Goal: Navigation & Orientation: Find specific page/section

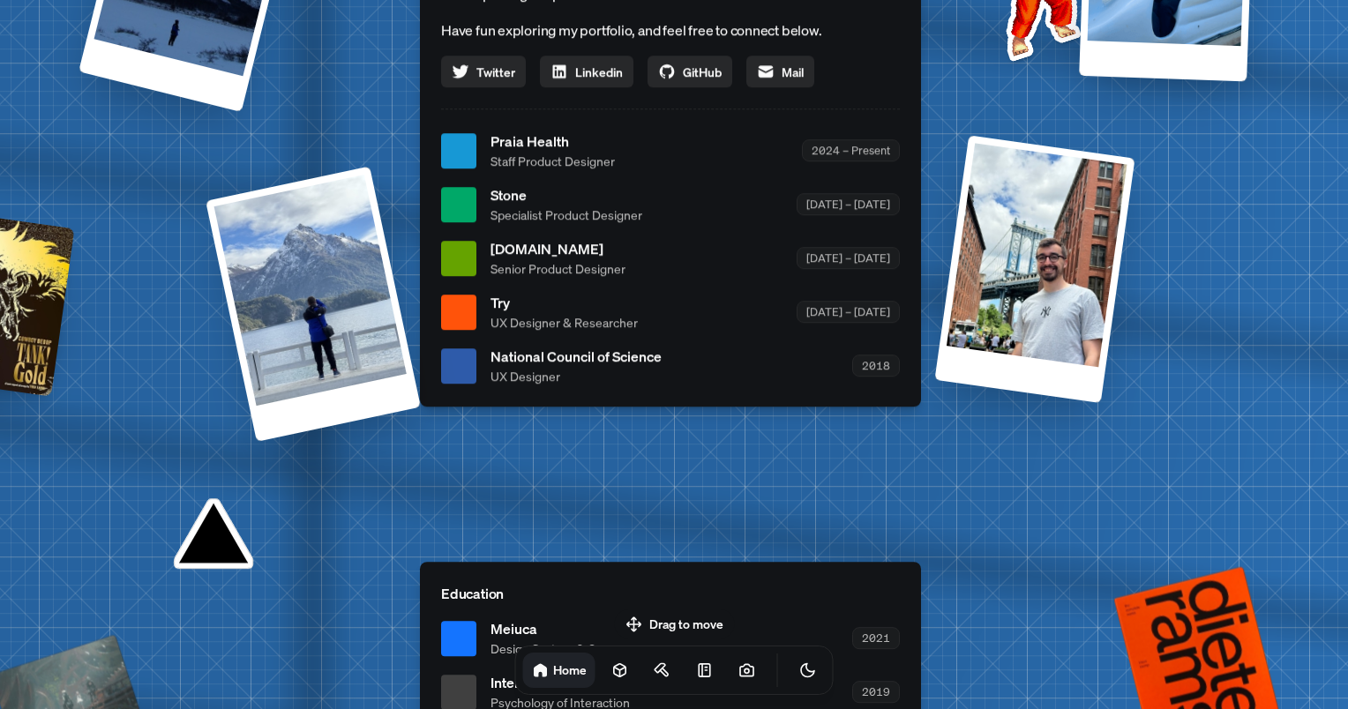
click at [709, 613] on div "Drag to move Home" at bounding box center [674, 653] width 347 height 86
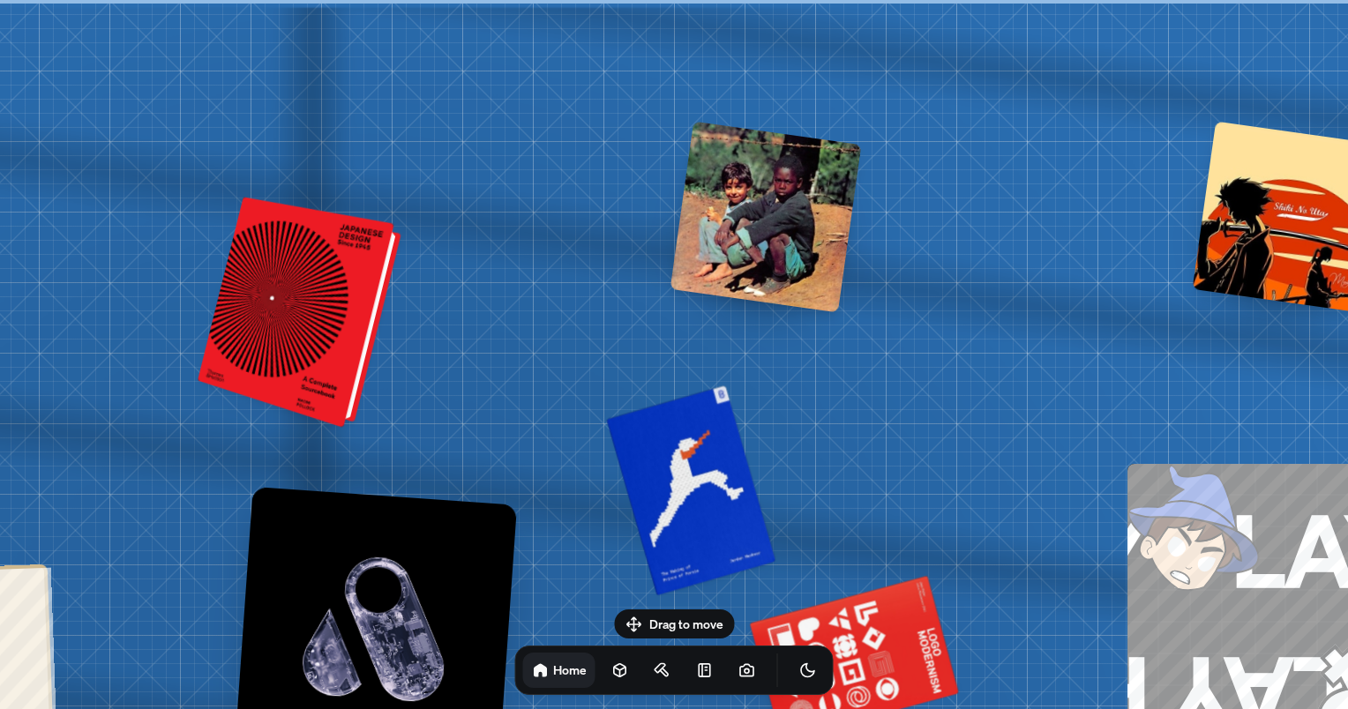
click at [332, 281] on div at bounding box center [303, 314] width 190 height 222
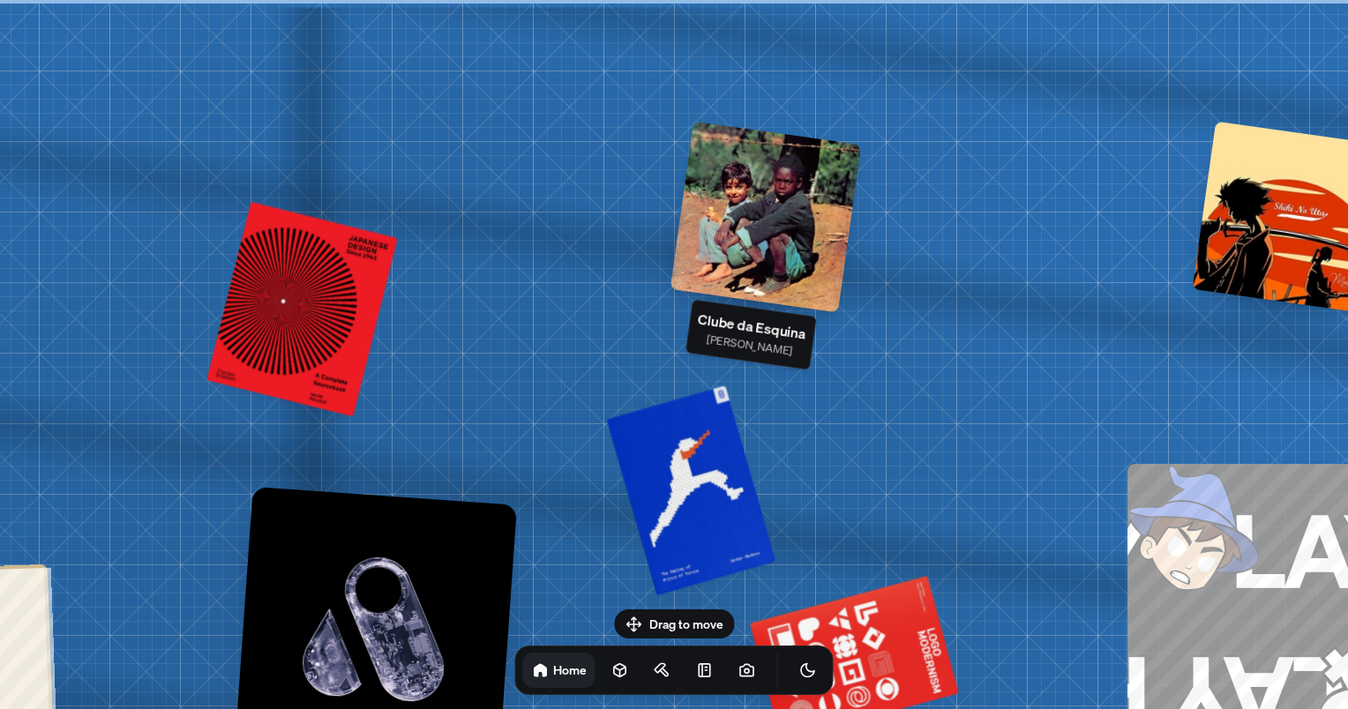
click at [738, 211] on div at bounding box center [766, 217] width 191 height 191
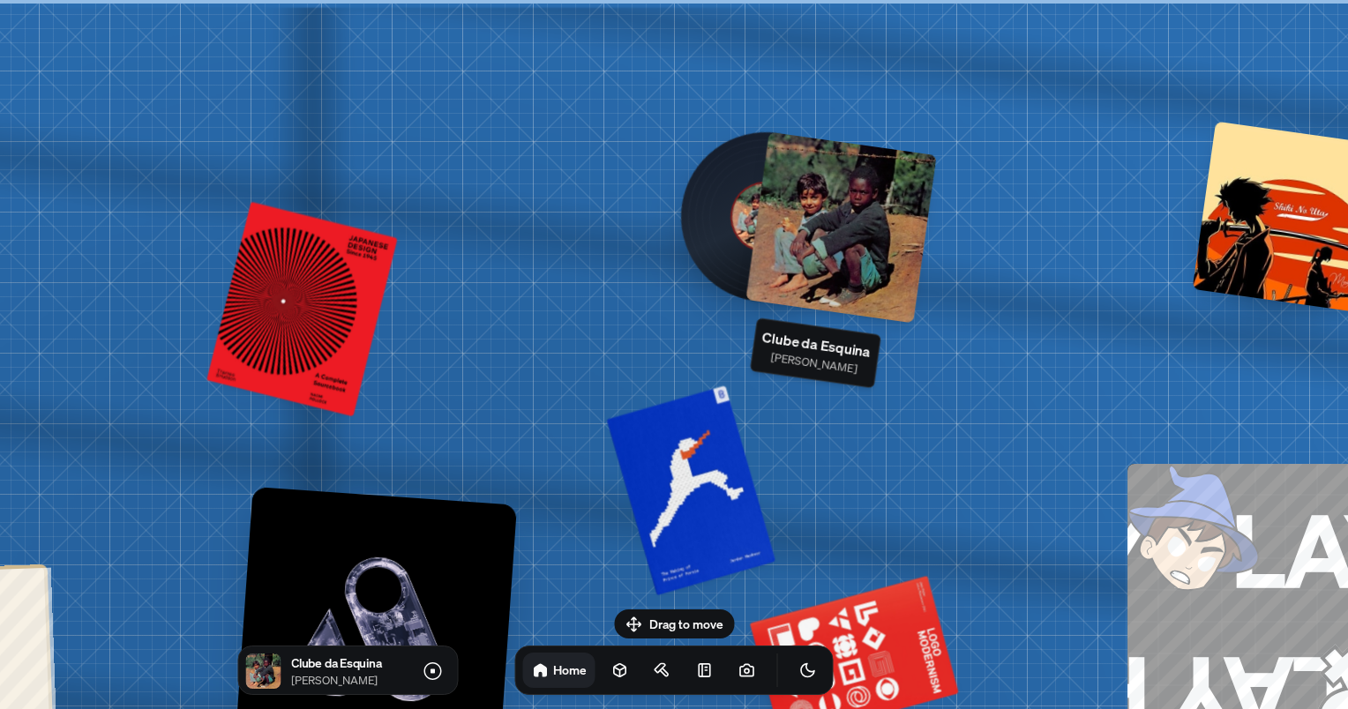
click at [836, 212] on div at bounding box center [841, 227] width 191 height 191
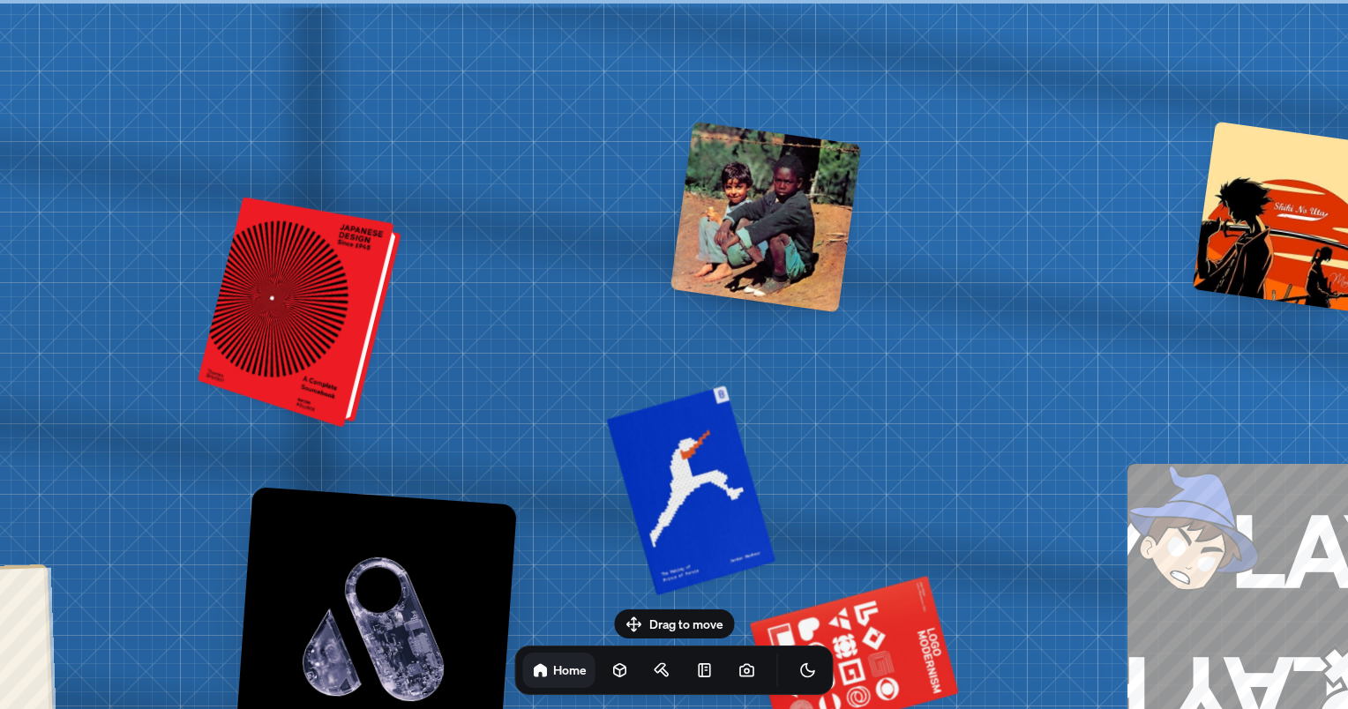
click at [306, 296] on div at bounding box center [303, 314] width 190 height 222
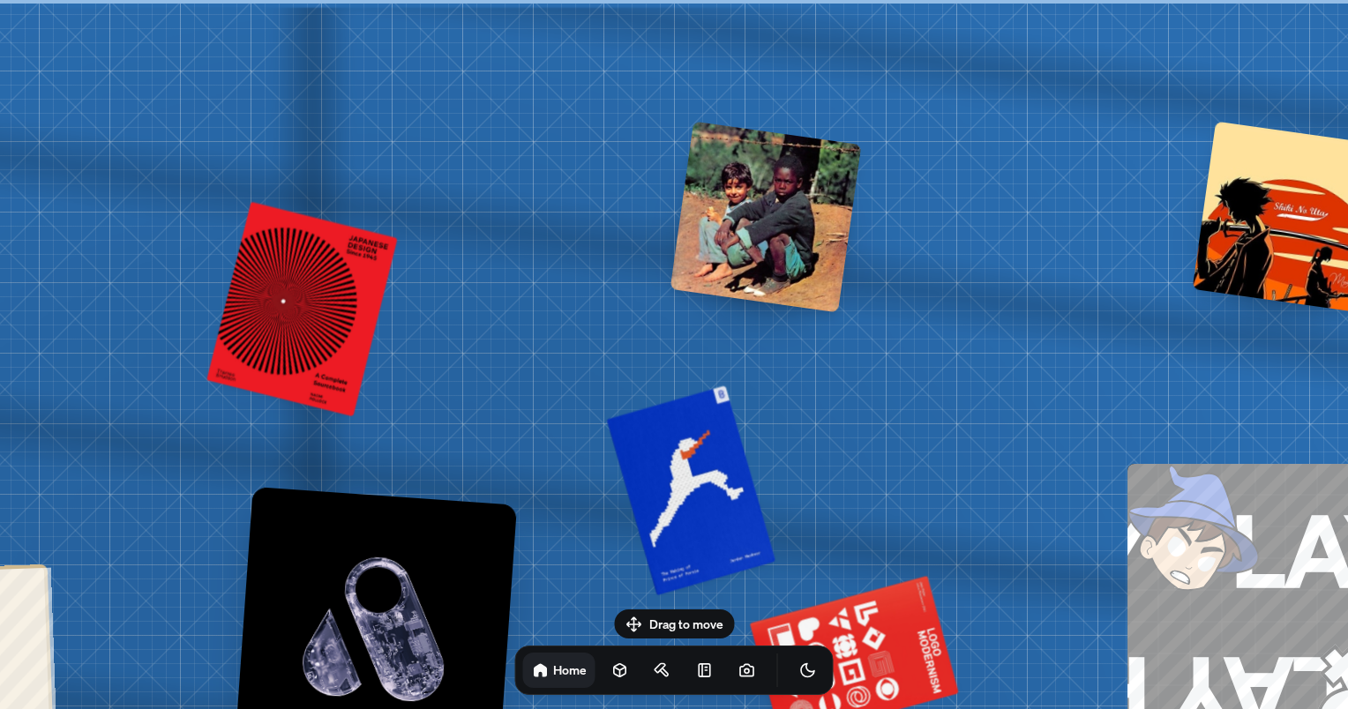
drag, startPoint x: 381, startPoint y: 332, endPoint x: 333, endPoint y: 321, distance: 49.7
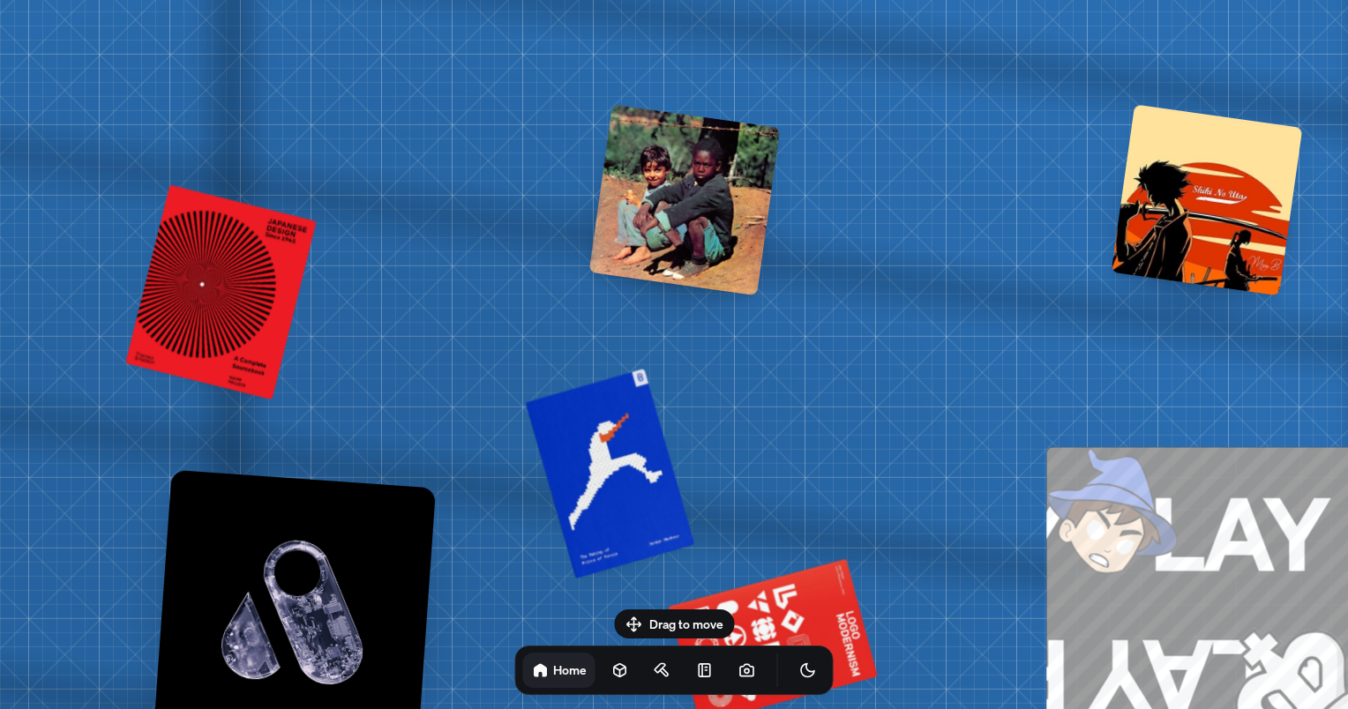
drag, startPoint x: 333, startPoint y: 321, endPoint x: 272, endPoint y: 306, distance: 62.7
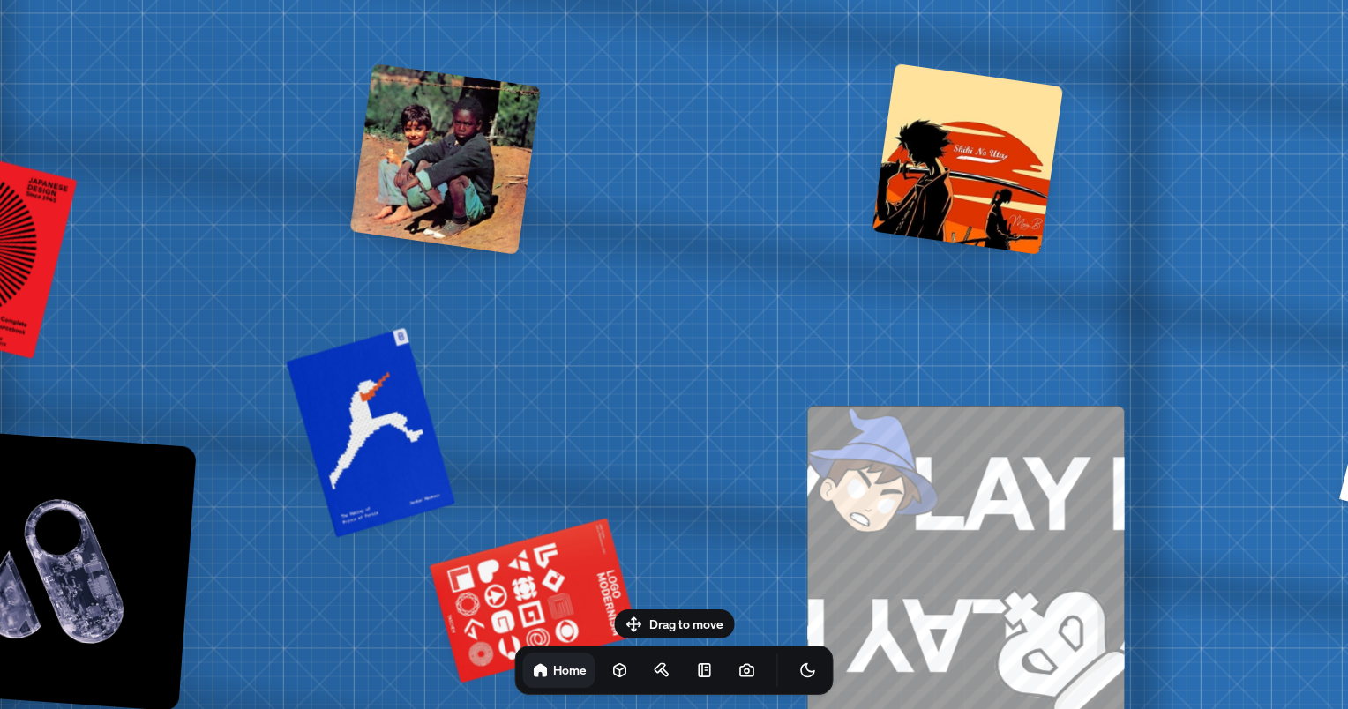
drag, startPoint x: 413, startPoint y: 343, endPoint x: 19, endPoint y: 276, distance: 399.2
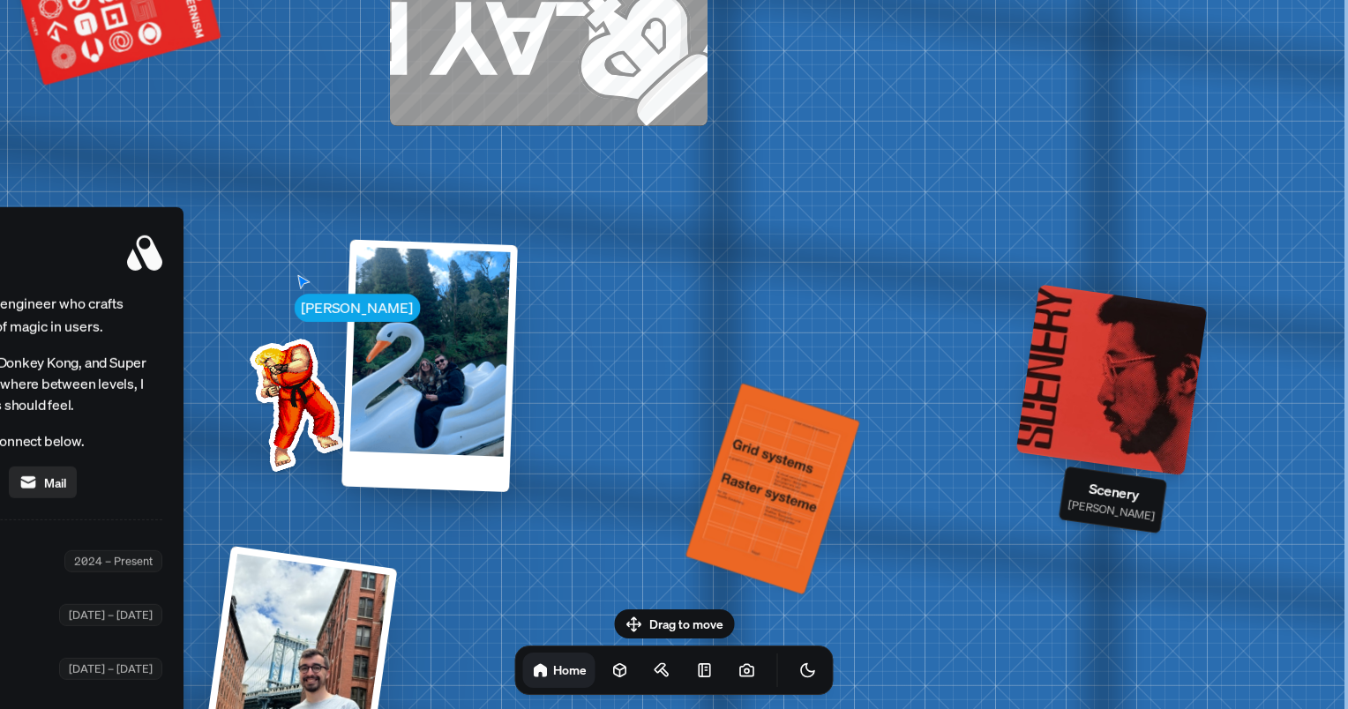
click at [1087, 409] on div at bounding box center [1111, 379] width 191 height 191
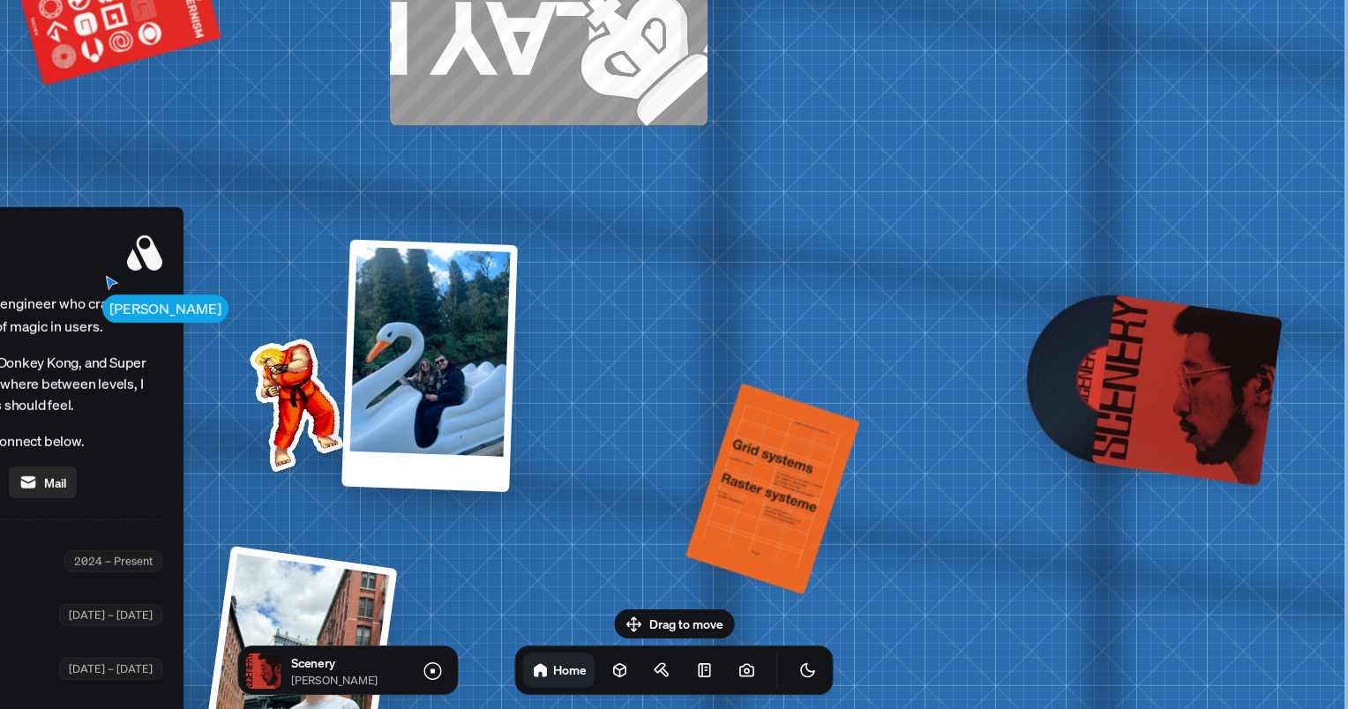
click at [1139, 405] on div at bounding box center [1186, 390] width 191 height 191
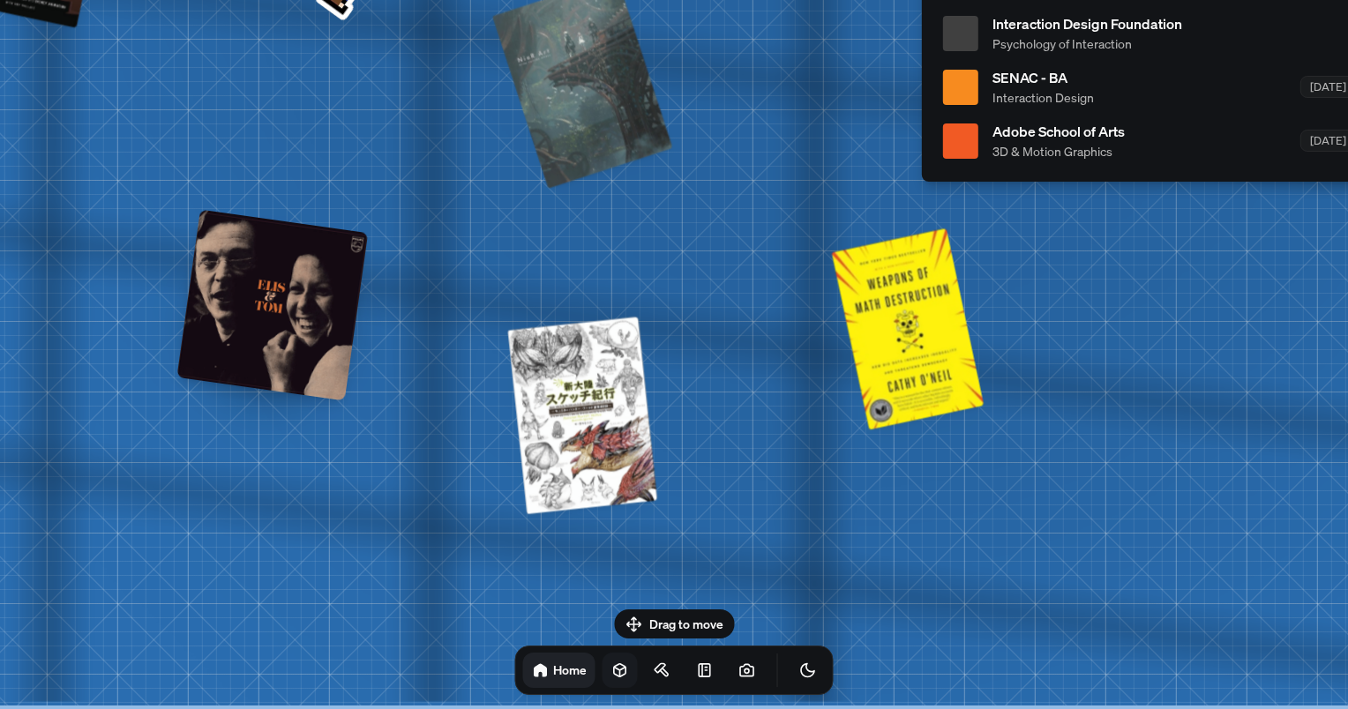
click at [603, 668] on link at bounding box center [620, 670] width 35 height 35
